Goal: Transaction & Acquisition: Book appointment/travel/reservation

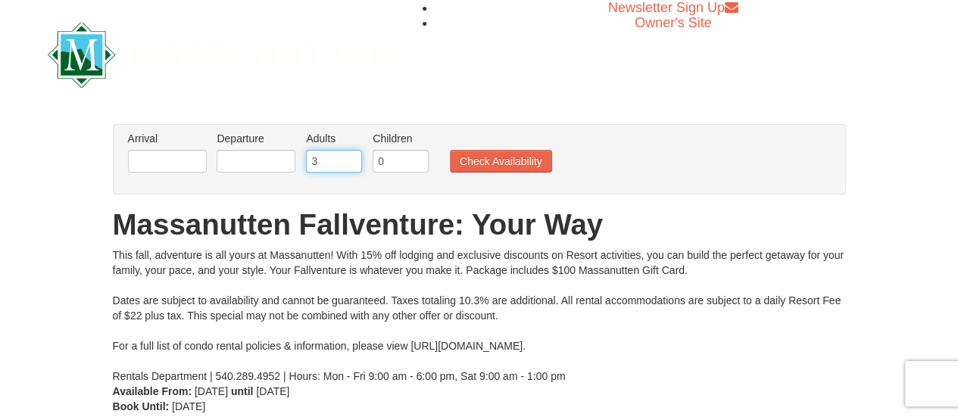
type input "3"
click at [351, 159] on input "3" at bounding box center [334, 161] width 56 height 23
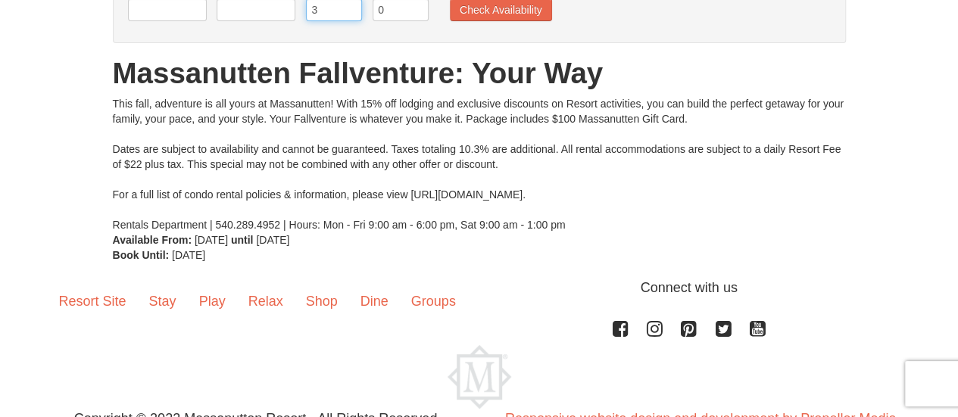
scroll to position [211, 0]
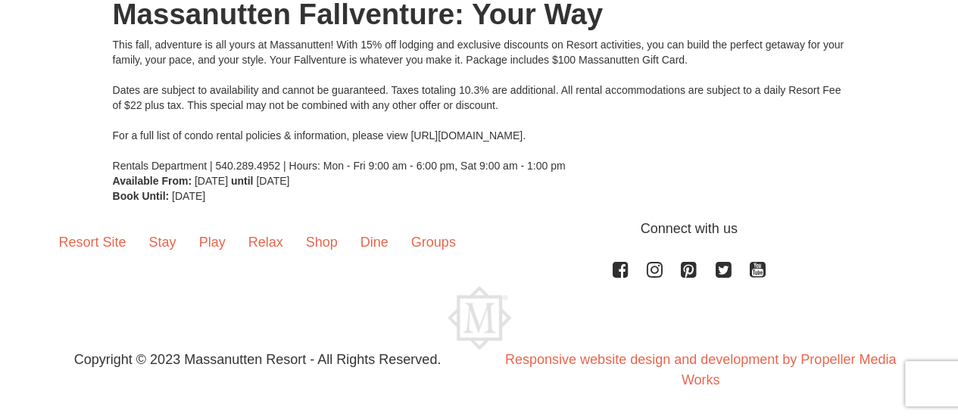
drag, startPoint x: 411, startPoint y: 134, endPoint x: 618, endPoint y: 133, distance: 207.6
click at [618, 133] on div "This fall, adventure is all yours at Massanutten! With 15% off lodging and excl…" at bounding box center [479, 105] width 733 height 136
copy div "https://www.massresort.com/stay/rental-info/"
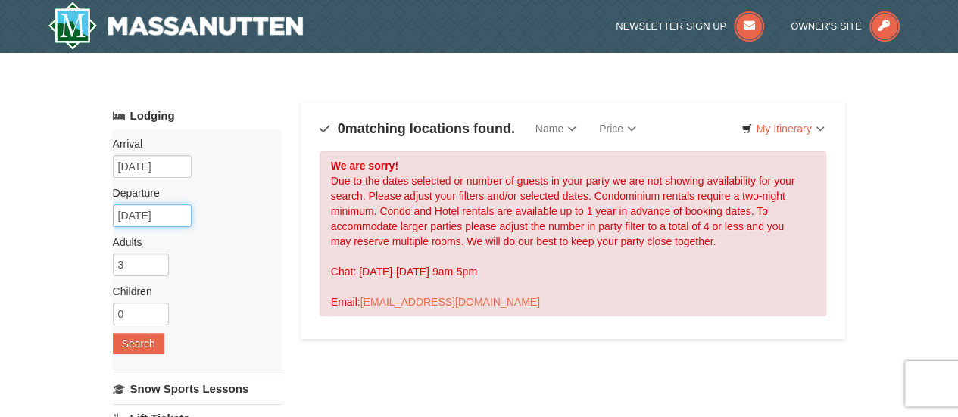
click at [142, 216] on input "10/01/2025" at bounding box center [152, 216] width 79 height 23
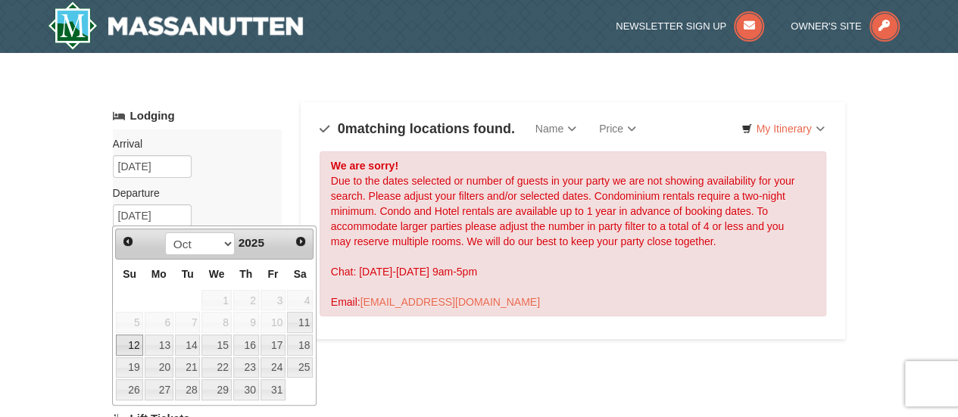
click at [132, 340] on link "12" at bounding box center [129, 345] width 27 height 21
type input "[DATE]"
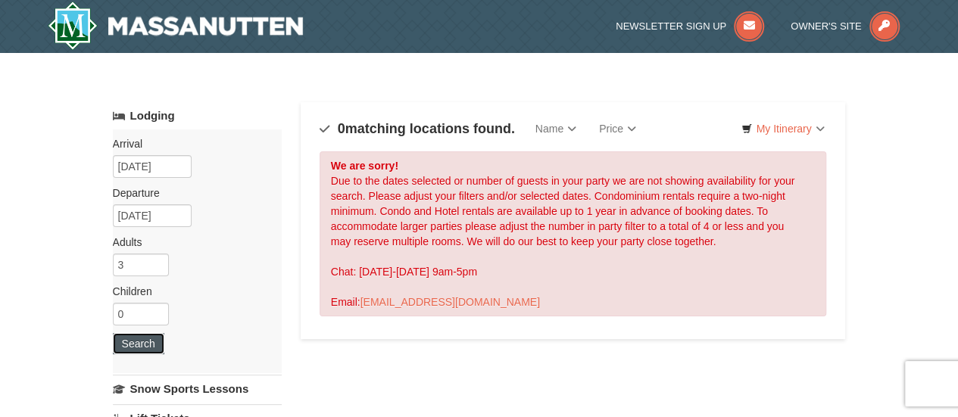
click at [143, 346] on button "Search" at bounding box center [139, 343] width 52 height 21
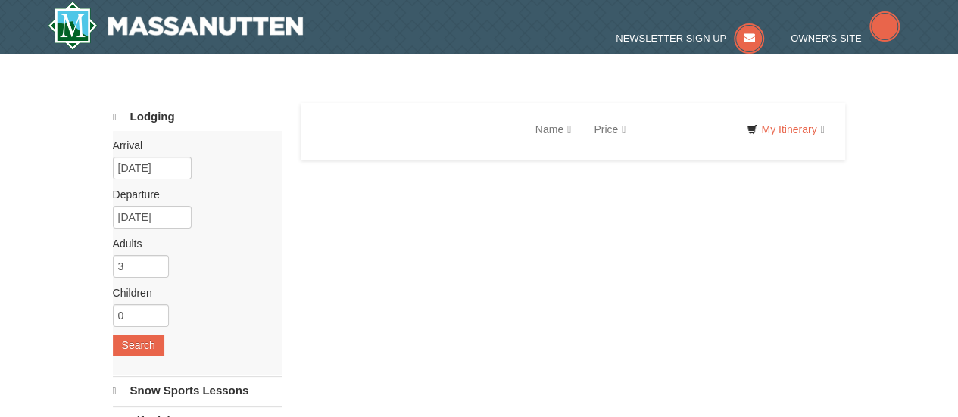
select select "9"
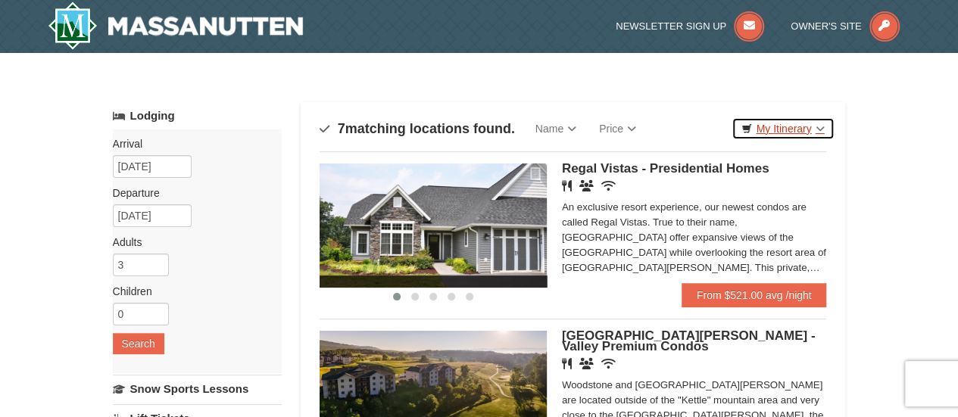
click at [794, 124] on link "My Itinerary" at bounding box center [783, 128] width 102 height 23
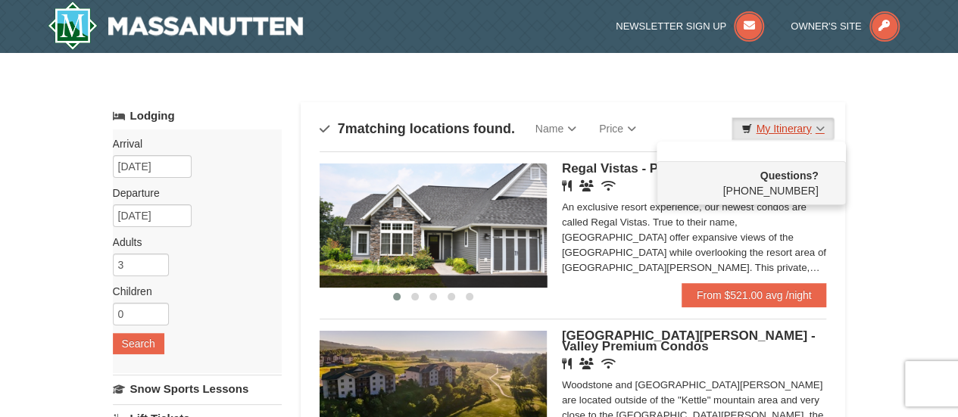
click at [794, 124] on link "My Itinerary" at bounding box center [783, 128] width 102 height 23
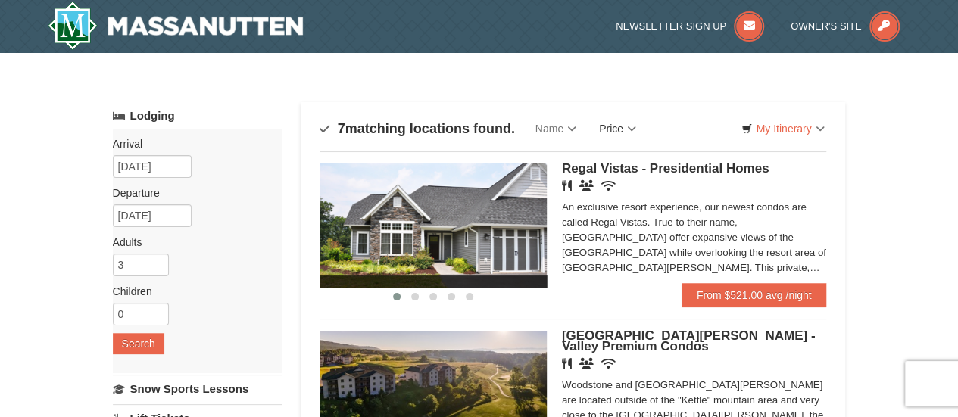
click at [622, 127] on link "Price" at bounding box center [618, 129] width 60 height 30
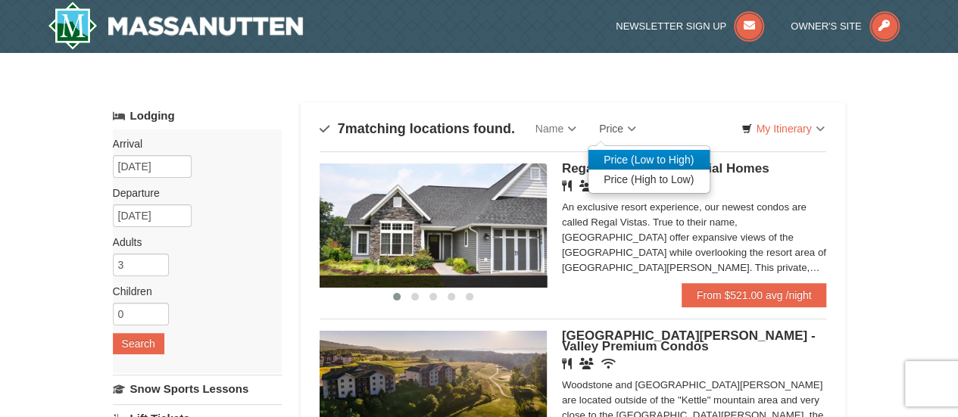
click at [623, 158] on link "Price (Low to High)" at bounding box center [649, 160] width 121 height 20
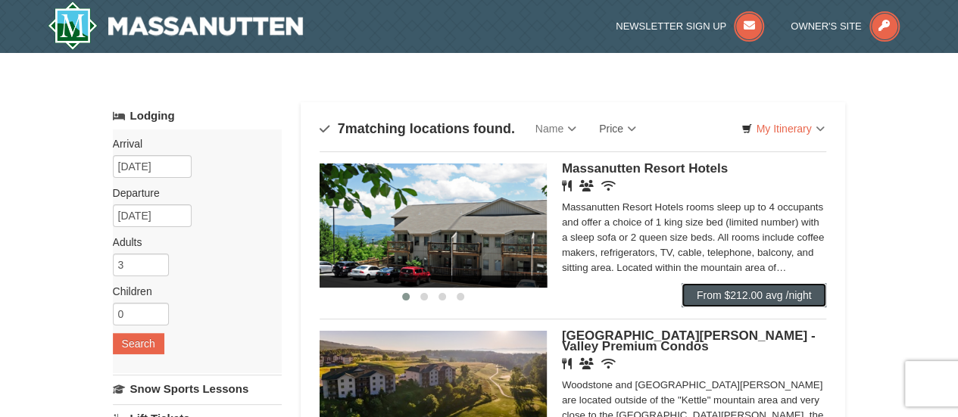
click at [710, 294] on link "From $212.00 avg /night" at bounding box center [754, 295] width 145 height 24
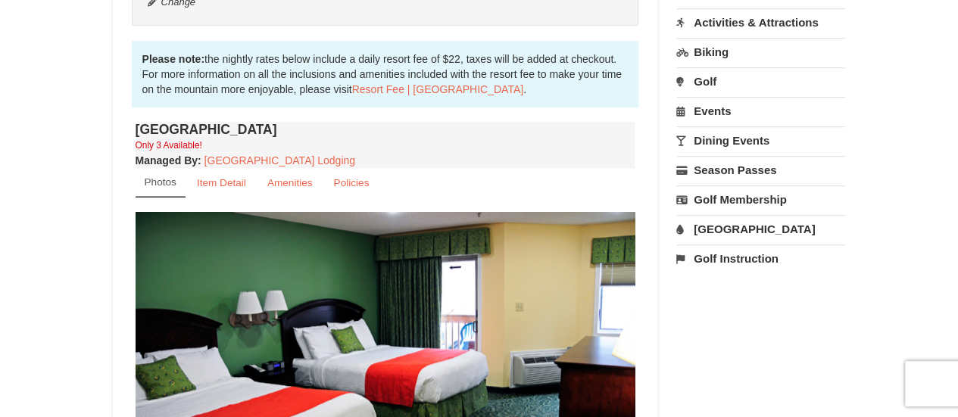
scroll to position [303, 0]
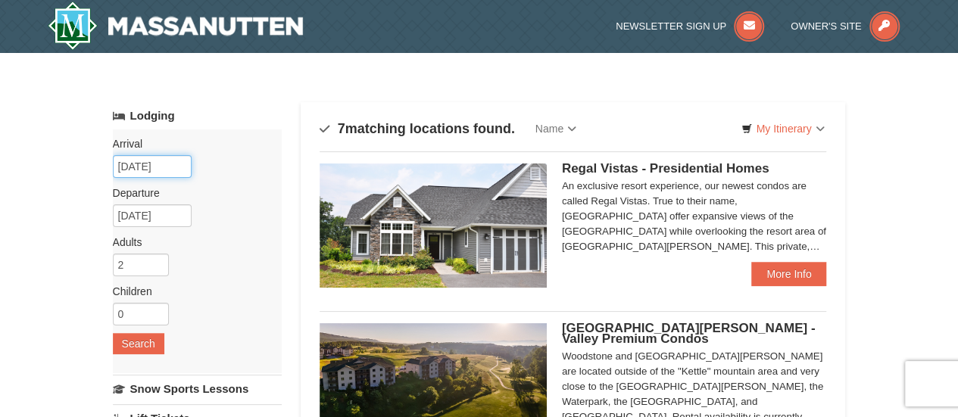
click at [176, 168] on input "09/11/2025" at bounding box center [152, 166] width 79 height 23
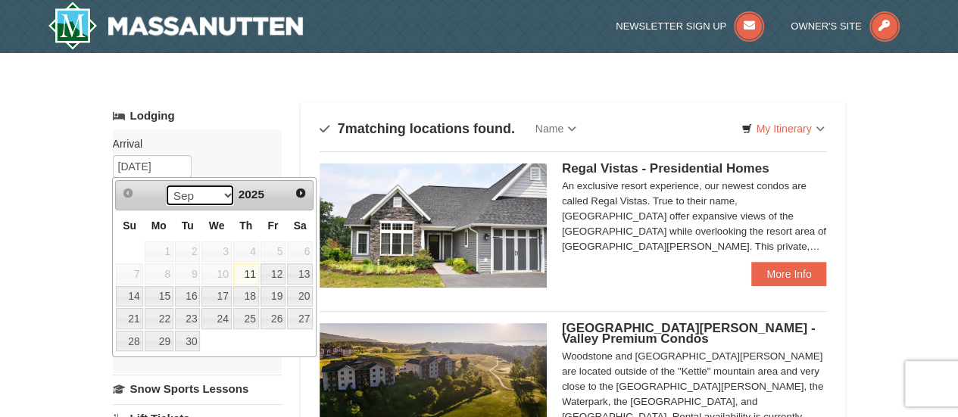
click at [226, 196] on select "Sep Oct Nov Dec" at bounding box center [200, 195] width 70 height 23
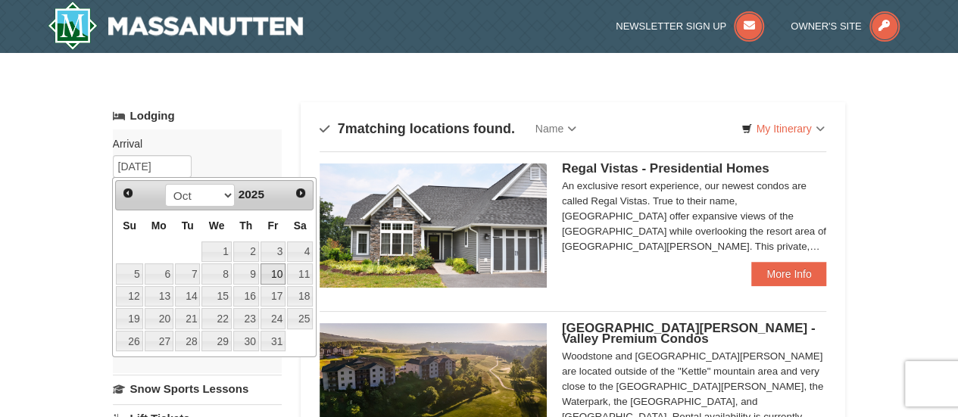
click at [276, 273] on link "10" at bounding box center [274, 274] width 26 height 21
type input "[DATE]"
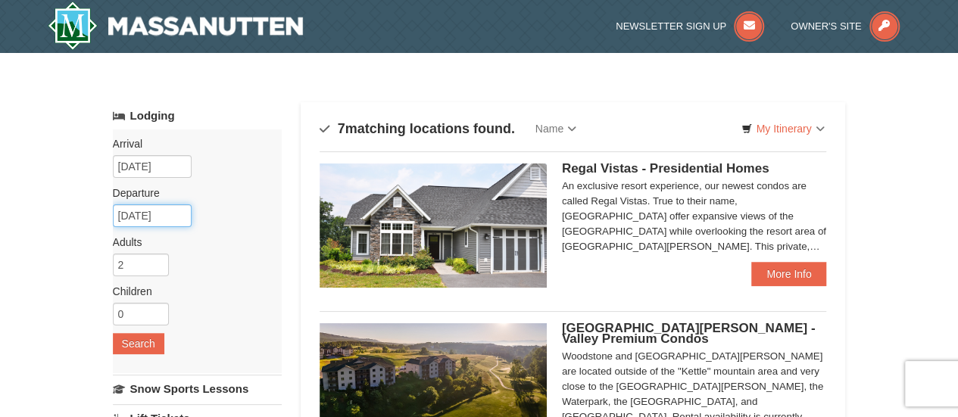
click at [167, 223] on input "10/11/2025" at bounding box center [152, 216] width 79 height 23
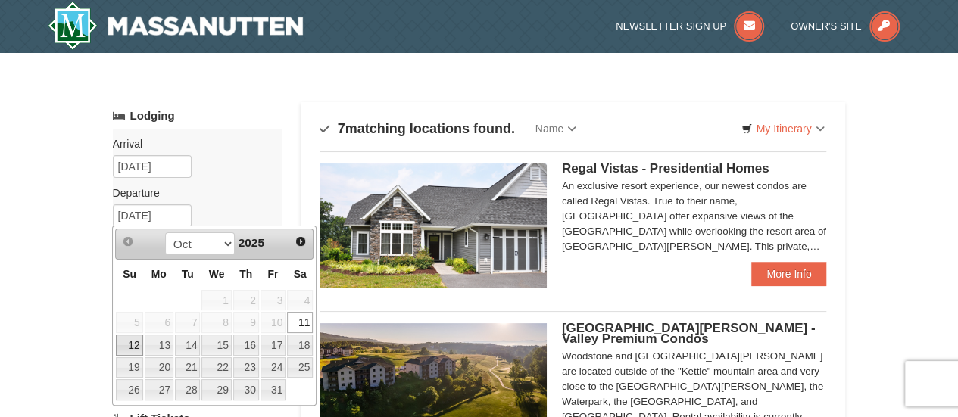
click at [121, 342] on link "12" at bounding box center [129, 345] width 27 height 21
type input "[DATE]"
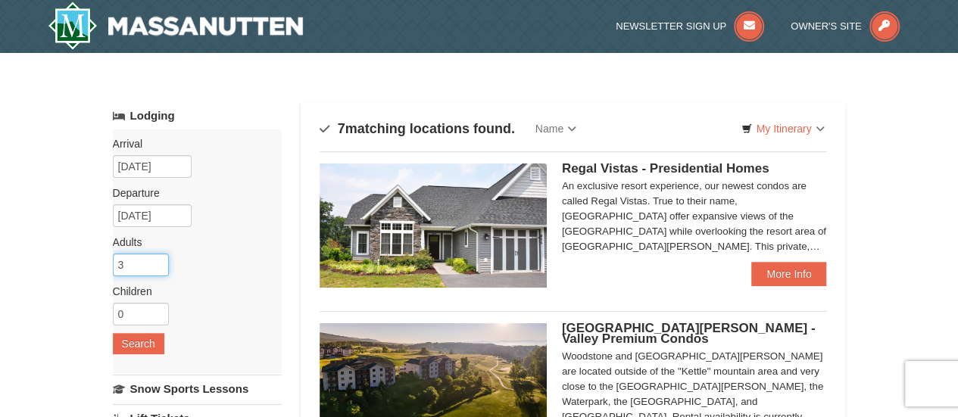
type input "3"
click at [156, 261] on input "3" at bounding box center [141, 265] width 56 height 23
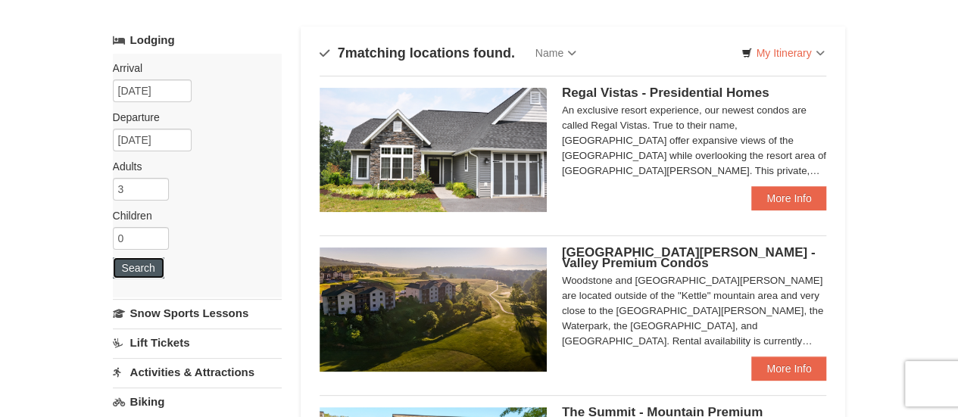
click at [158, 265] on button "Search" at bounding box center [139, 268] width 52 height 21
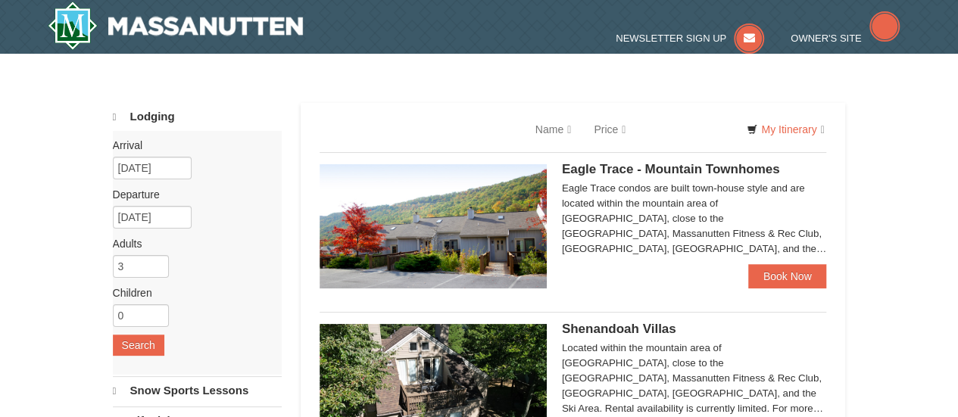
select select "9"
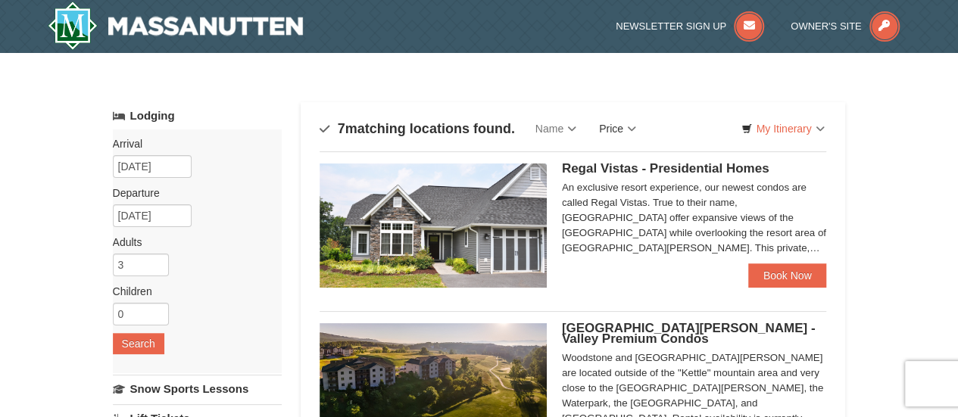
click at [629, 124] on link "Price" at bounding box center [618, 129] width 60 height 30
click at [624, 160] on link "Price (Low to High)" at bounding box center [649, 160] width 121 height 20
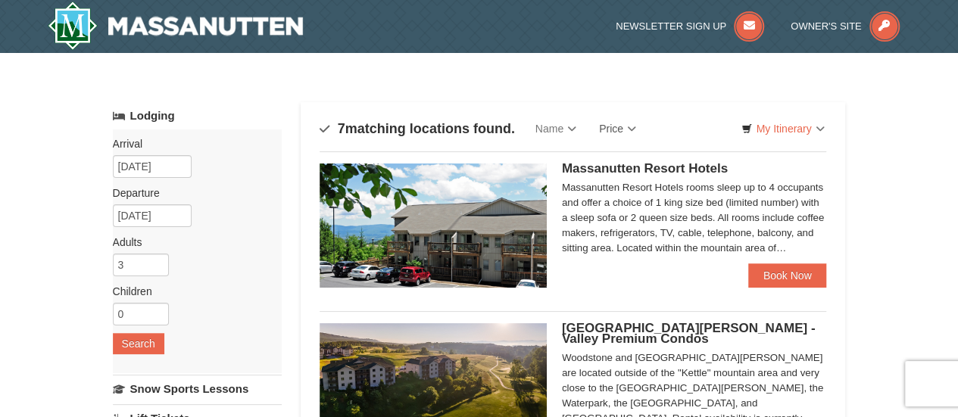
scroll to position [152, 0]
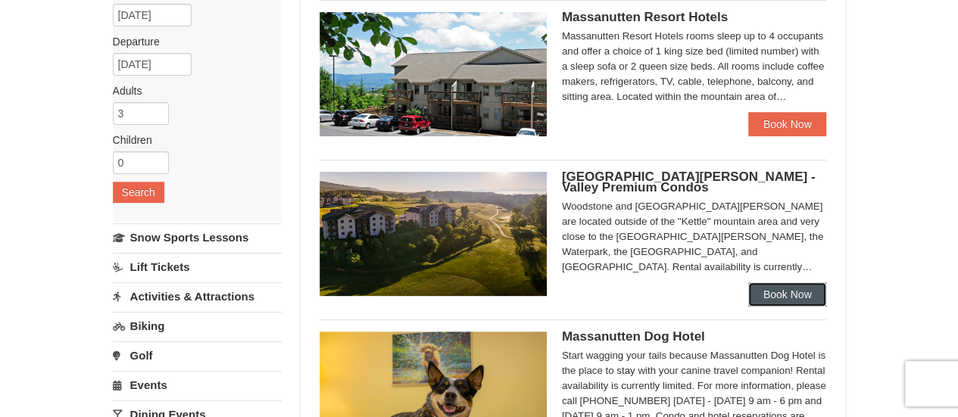
click at [775, 296] on link "Book Now" at bounding box center [787, 295] width 79 height 24
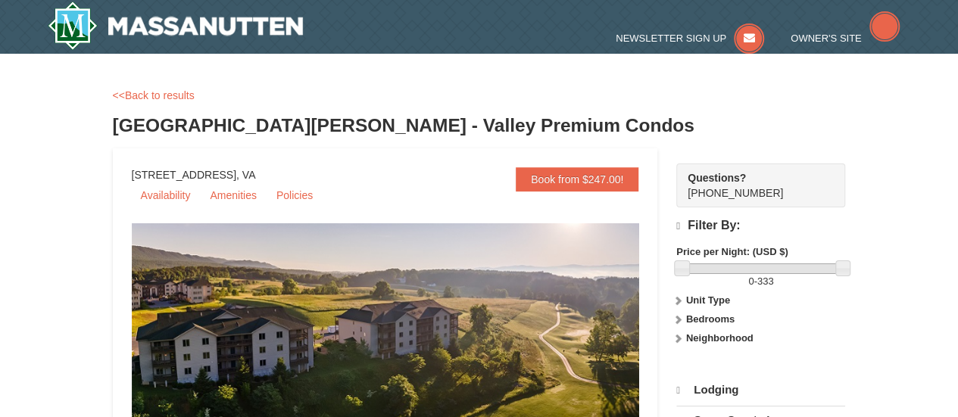
select select "9"
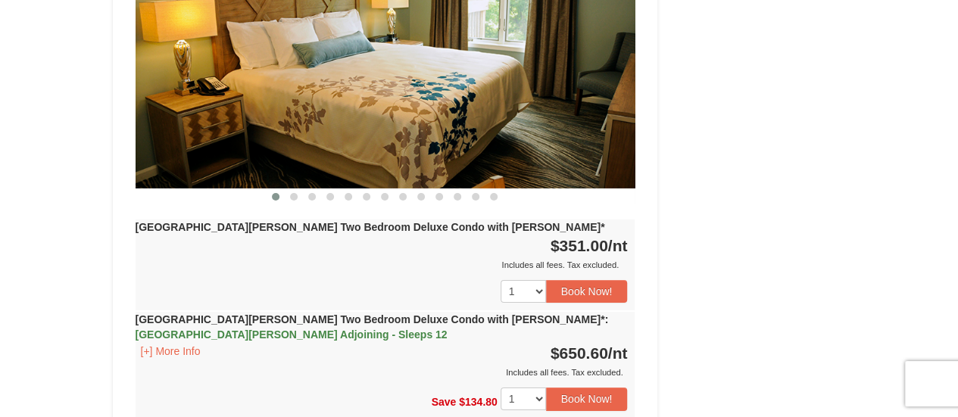
scroll to position [2652, 0]
